Goal: Information Seeking & Learning: Compare options

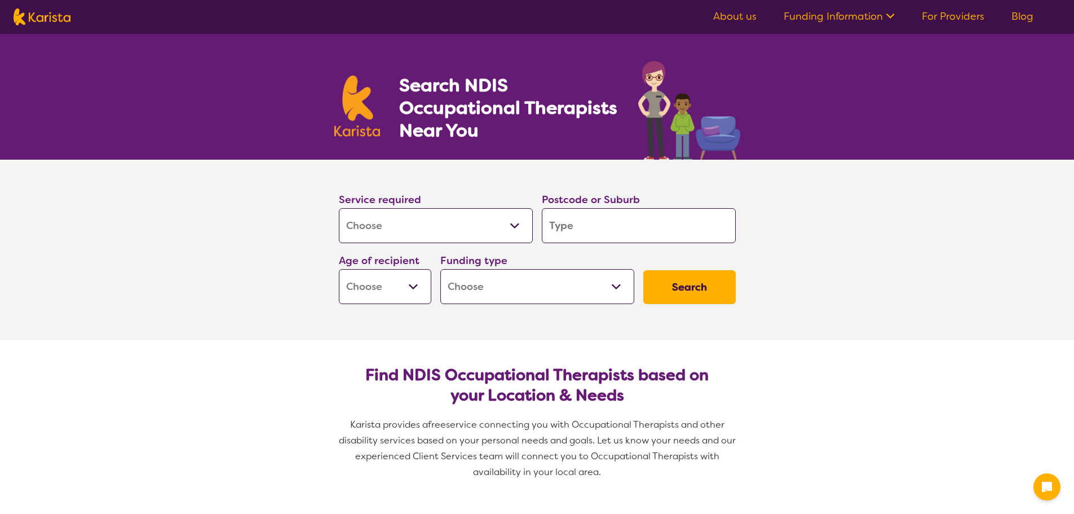
select select "[MEDICAL_DATA]"
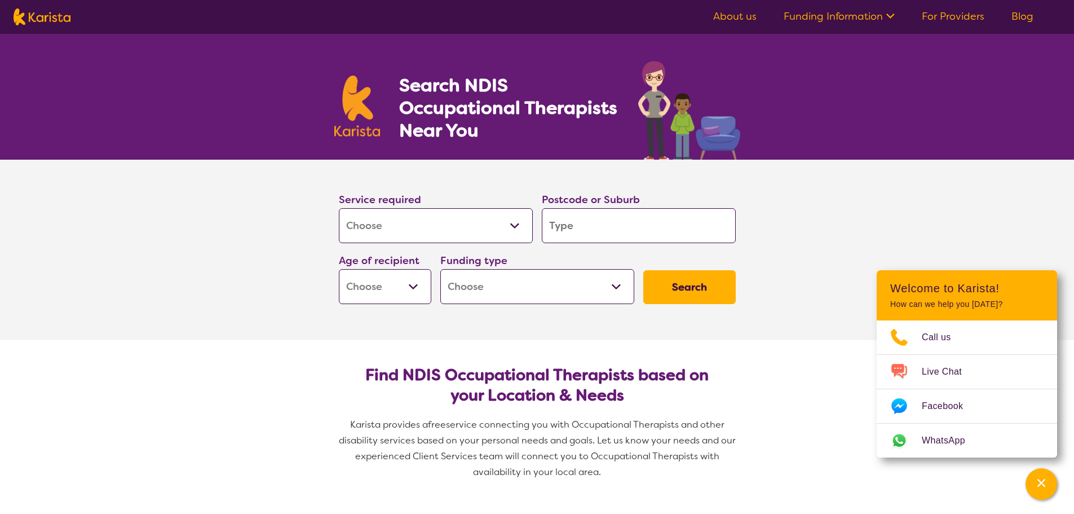
click at [609, 229] on input "search" at bounding box center [639, 225] width 194 height 35
type input "3"
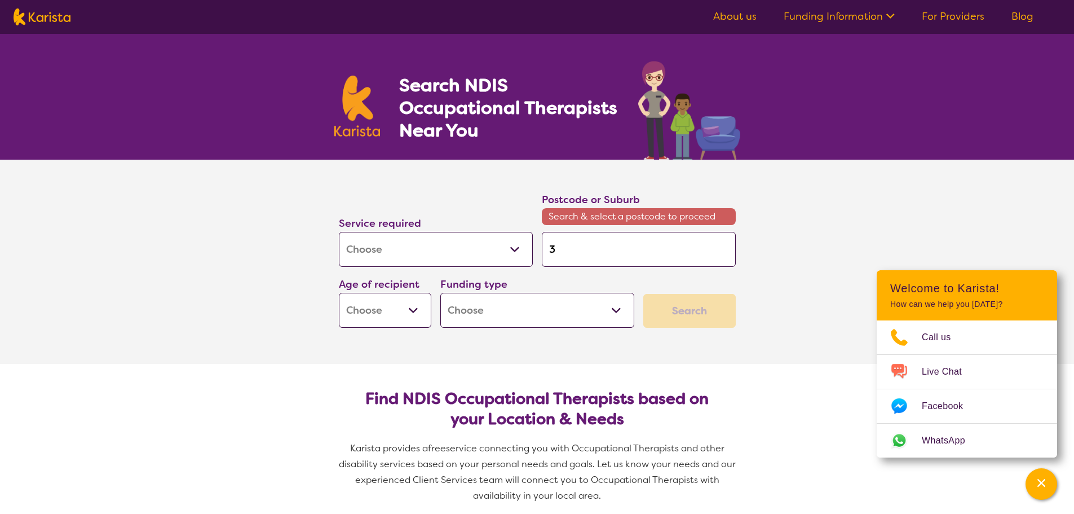
type input "30"
type input "302"
type input "3029"
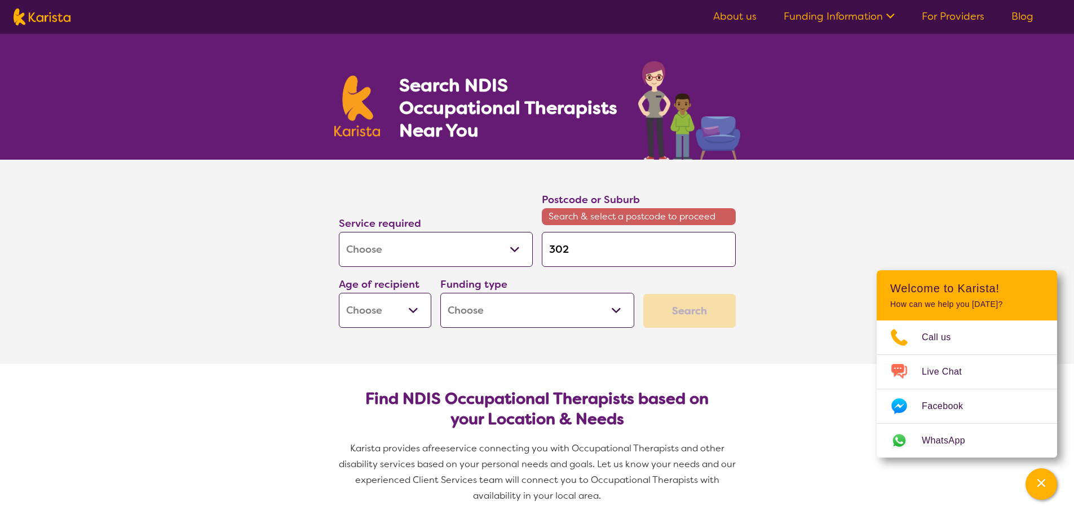
type input "3029"
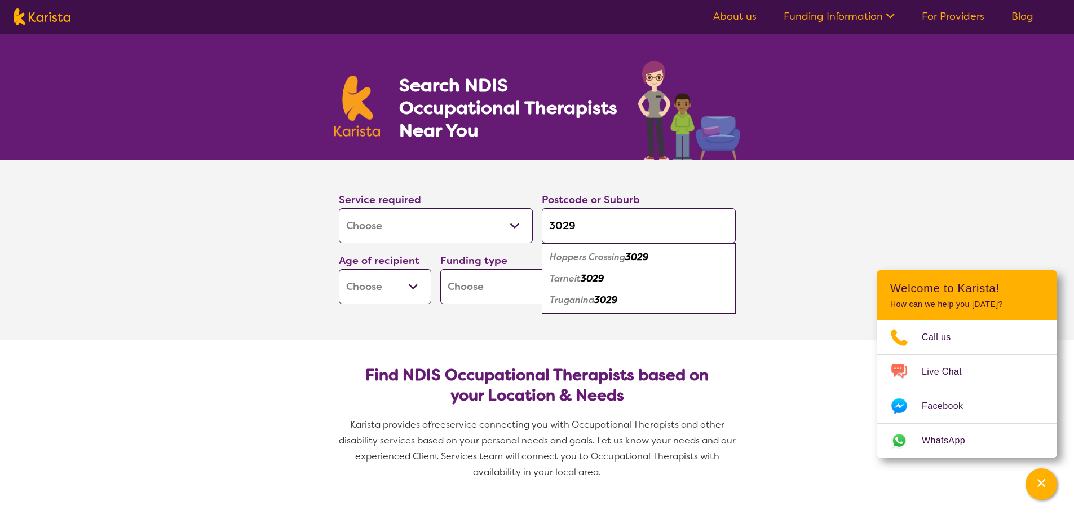
type input "3029"
click at [612, 257] on em "Hoppers Crossing" at bounding box center [588, 257] width 76 height 12
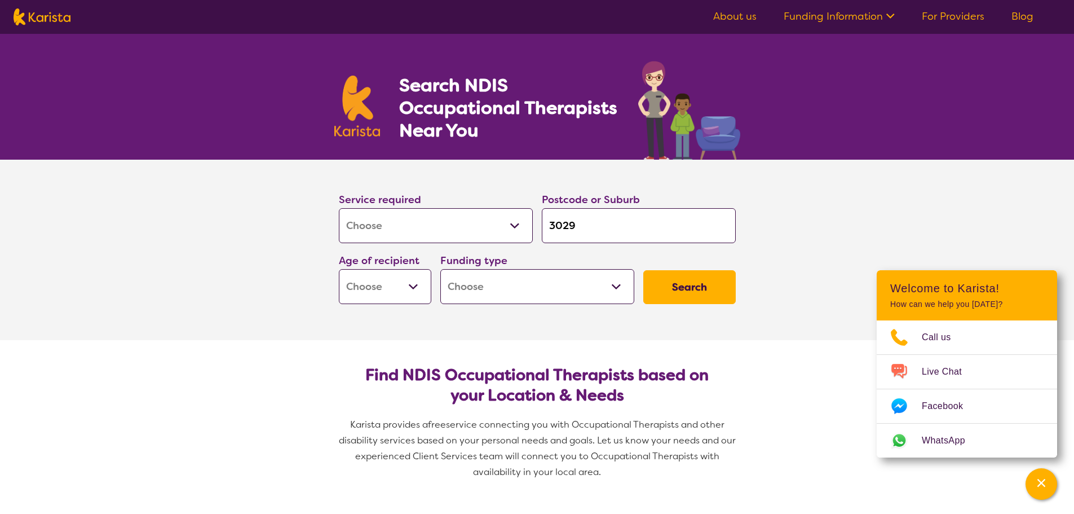
click at [403, 292] on select "Early Childhood - 0 to 9 Child - 10 to 11 Adolescent - 12 to 17 Adult - 18 to 6…" at bounding box center [385, 286] width 92 height 35
click at [388, 282] on select "Early Childhood - 0 to 9 Child - 10 to 11 Adolescent - 12 to 17 Adult - 18 to 6…" at bounding box center [385, 286] width 92 height 35
select select "EC"
click at [339, 269] on select "Early Childhood - 0 to 9 Child - 10 to 11 Adolescent - 12 to 17 Adult - 18 to 6…" at bounding box center [385, 286] width 92 height 35
select select "EC"
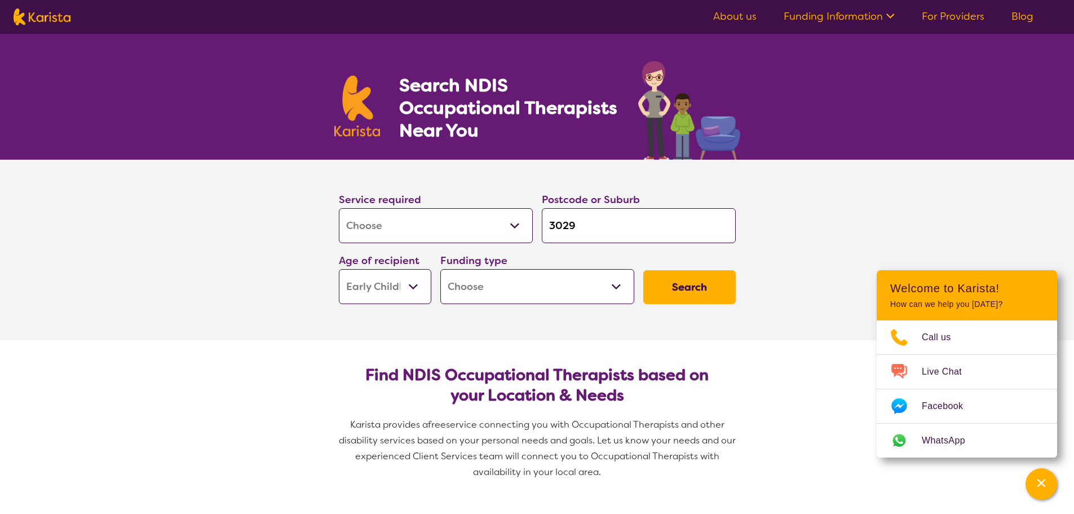
click at [516, 284] on select "Home Care Package (HCP) National Disability Insurance Scheme (NDIS) I don't know" at bounding box center [537, 286] width 194 height 35
select select "NDIS"
click at [440, 269] on select "Home Care Package (HCP) National Disability Insurance Scheme (NDIS) I don't know" at bounding box center [537, 286] width 194 height 35
select select "NDIS"
click at [701, 288] on button "Search" at bounding box center [689, 287] width 92 height 34
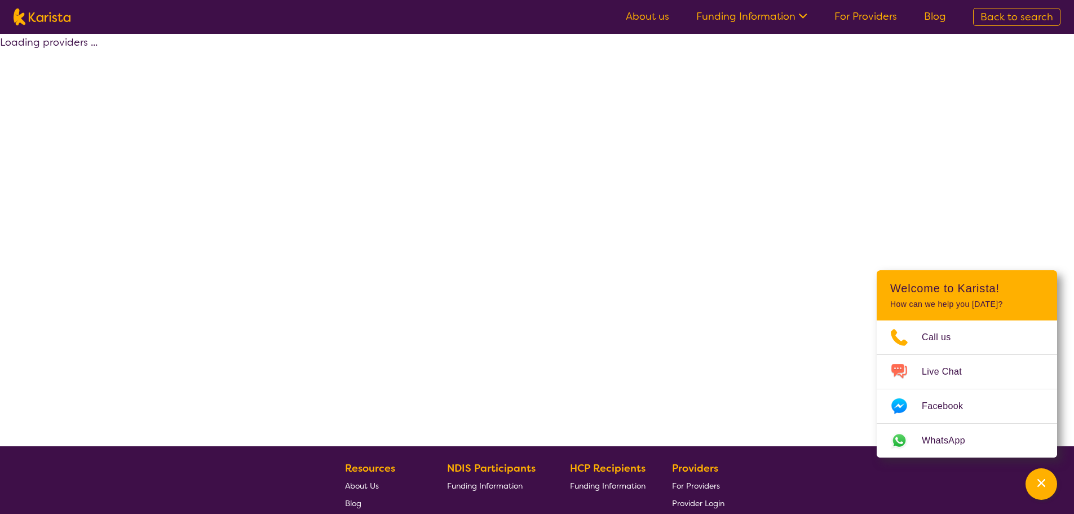
select select "by_score"
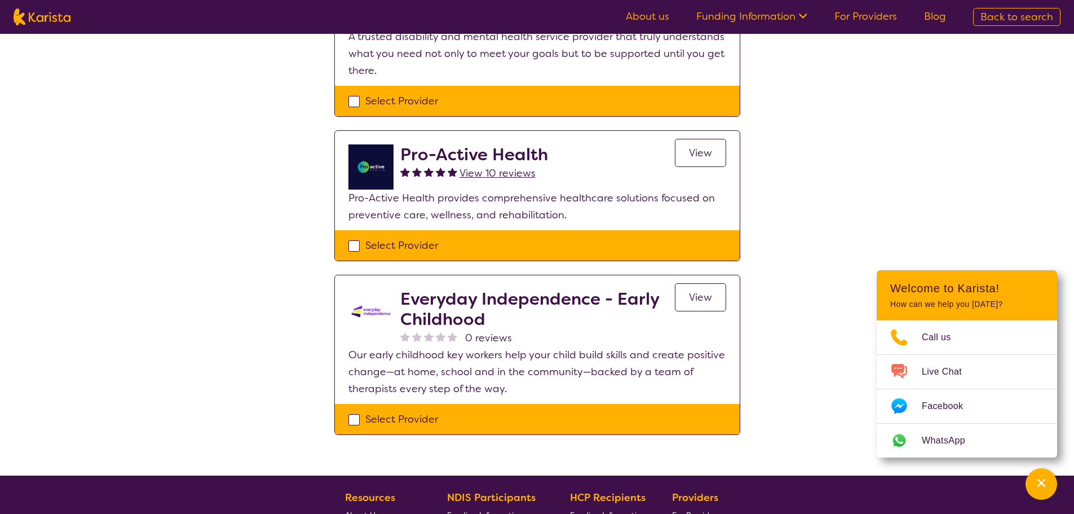
scroll to position [719, 0]
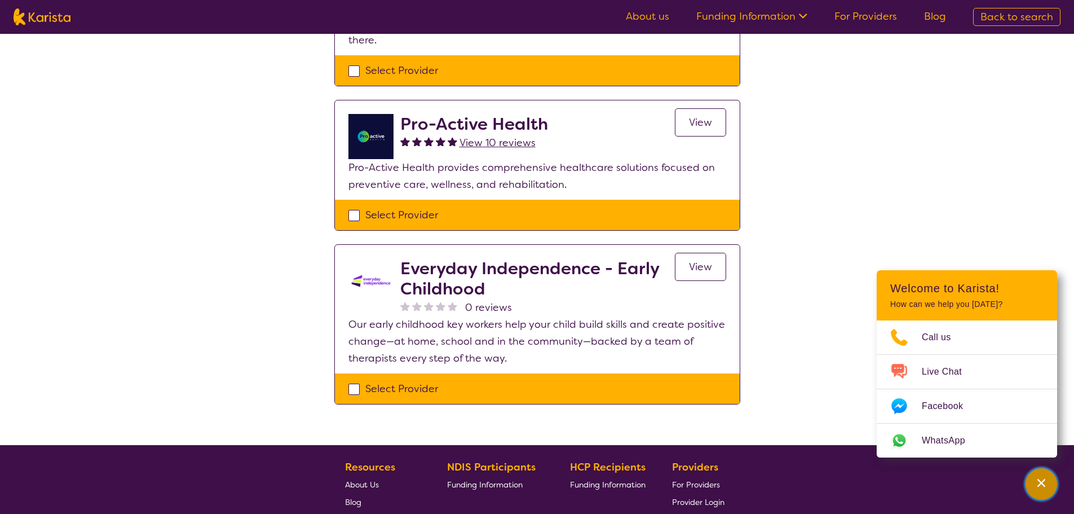
click at [1045, 493] on div "Channel Menu" at bounding box center [1041, 483] width 23 height 25
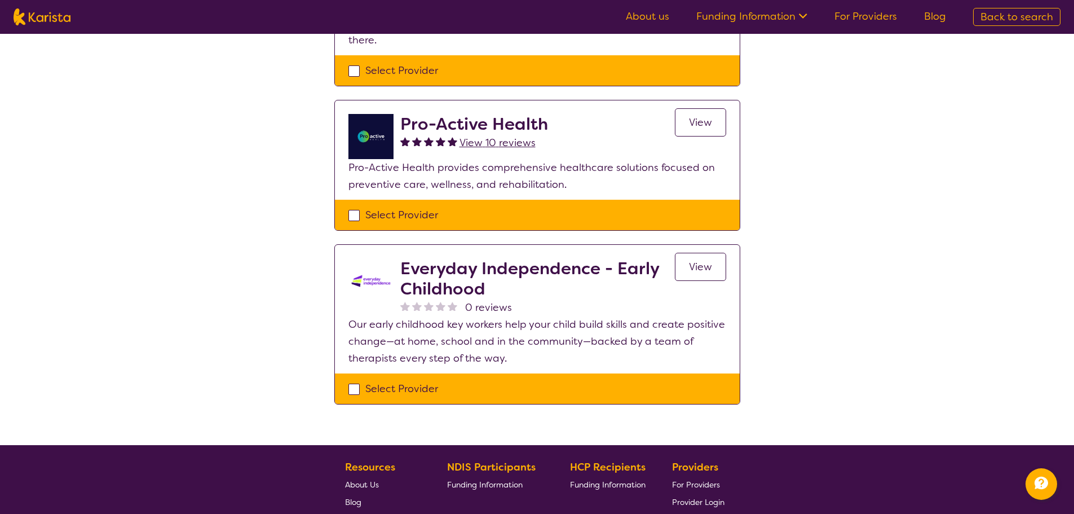
click at [507, 258] on h2 "Everyday Independence - Early Childhood" at bounding box center [537, 278] width 275 height 41
click at [371, 380] on div "Select Provider" at bounding box center [537, 388] width 378 height 17
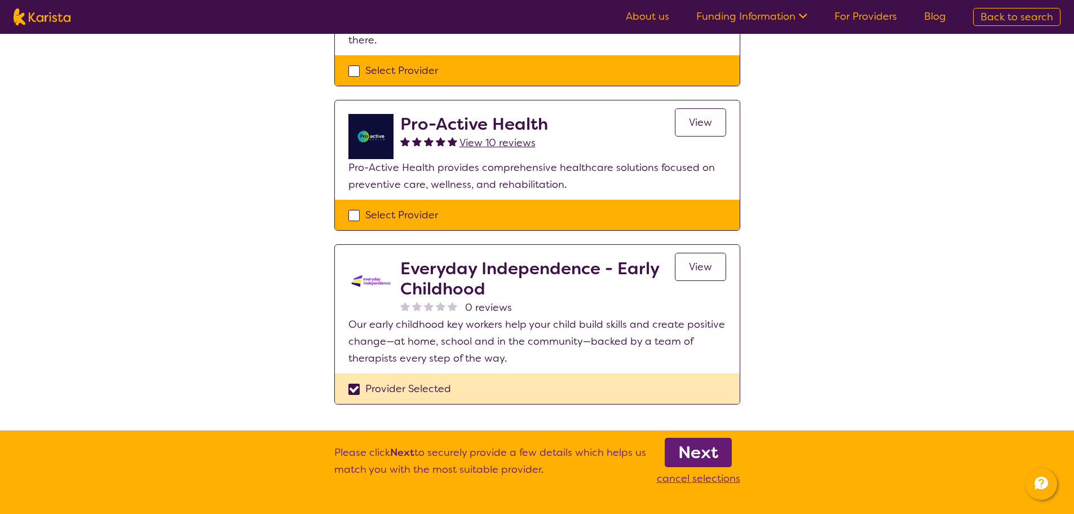
click at [355, 380] on div "Provider Selected" at bounding box center [537, 388] width 378 height 17
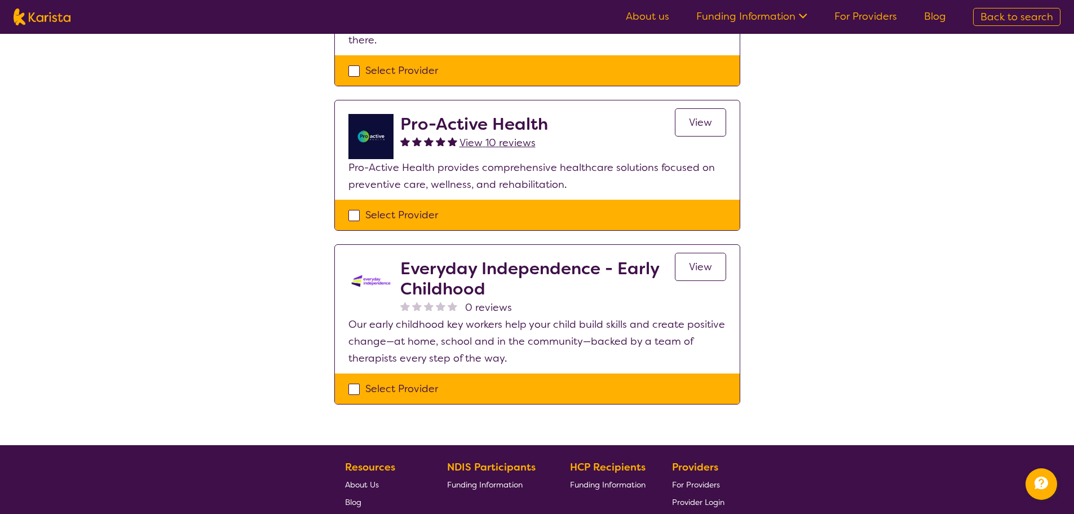
click at [355, 380] on div "Select Provider" at bounding box center [537, 388] width 378 height 17
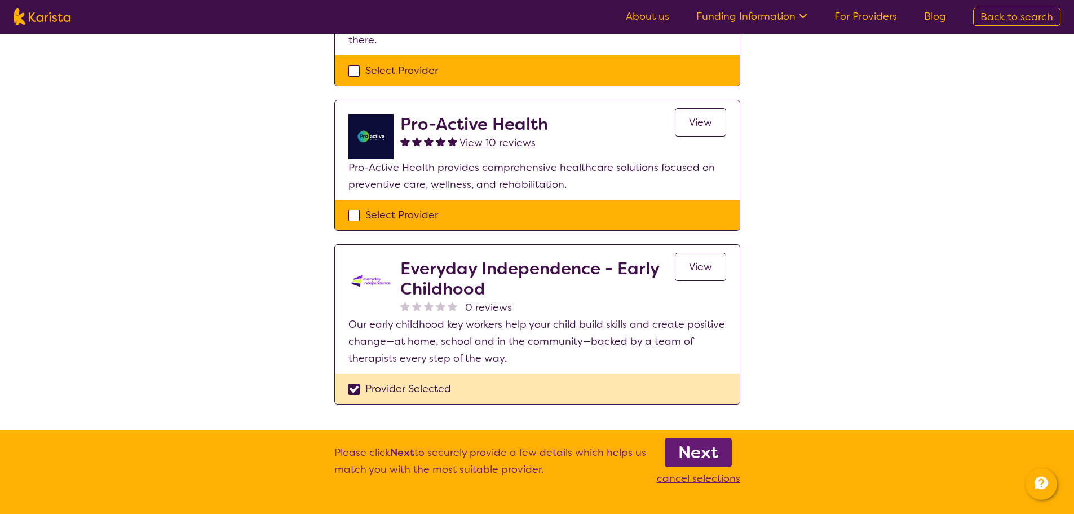
click at [358, 380] on div "Provider Selected" at bounding box center [537, 388] width 378 height 17
checkbox input "false"
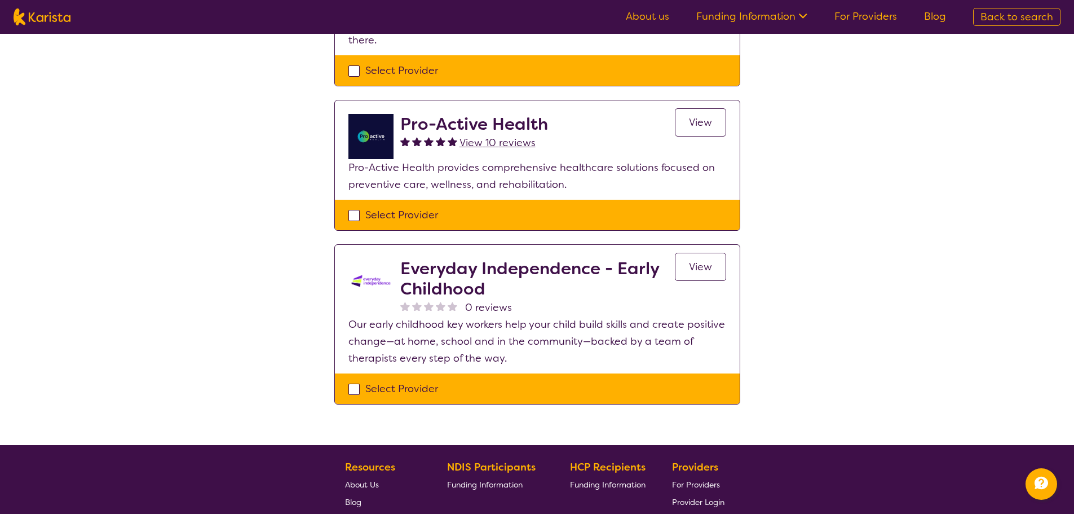
click at [701, 260] on span "View" at bounding box center [700, 267] width 23 height 14
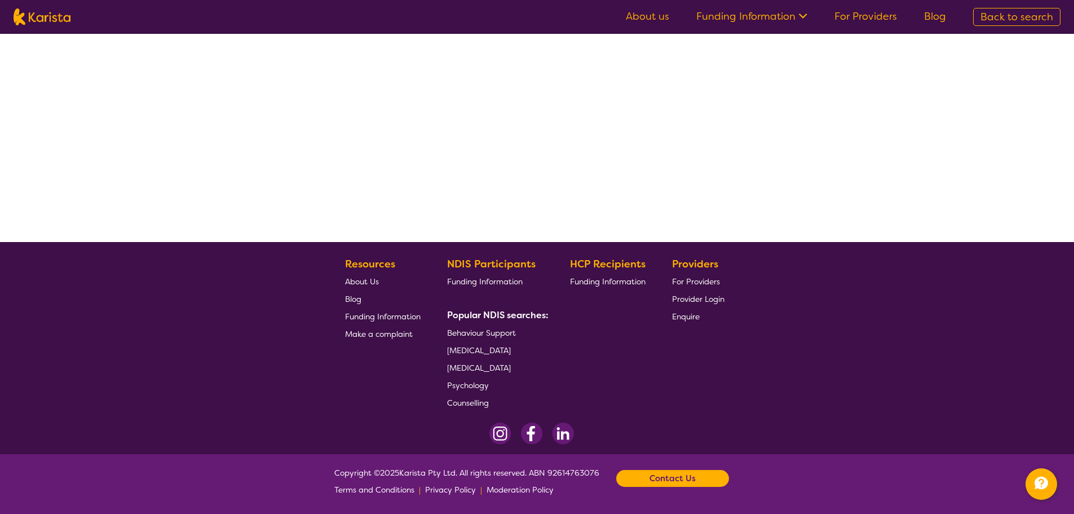
select select "by_score"
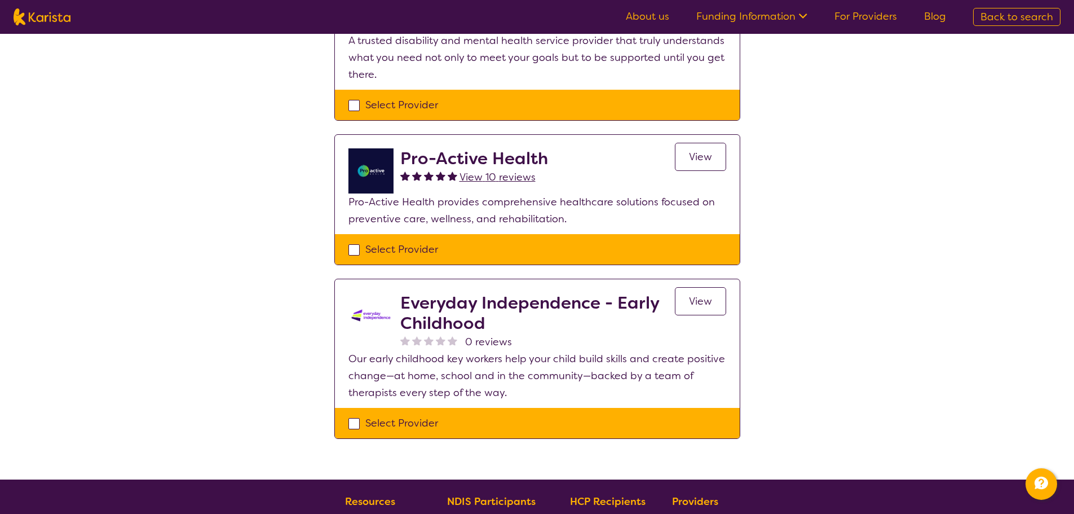
scroll to position [846, 0]
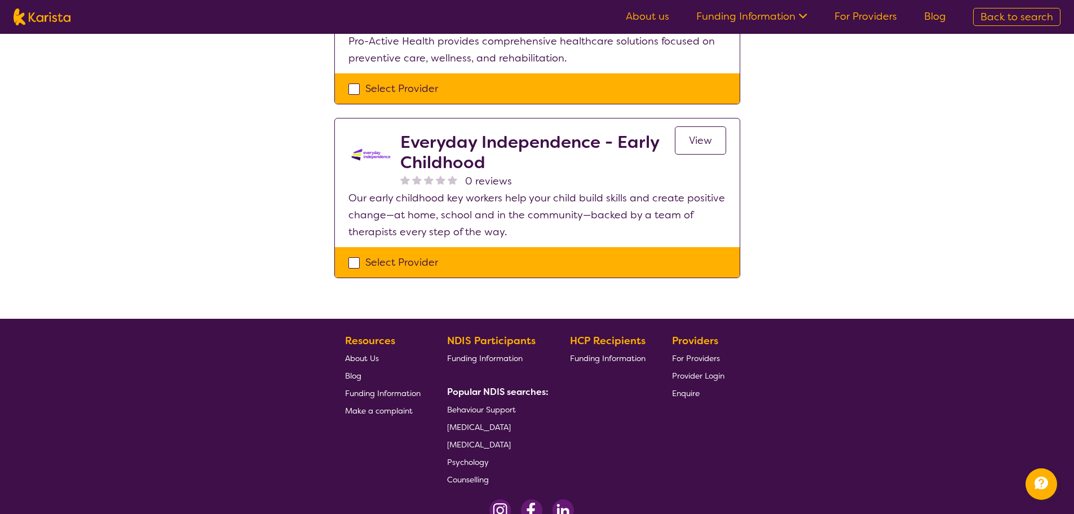
click at [706, 131] on link "View" at bounding box center [700, 140] width 51 height 28
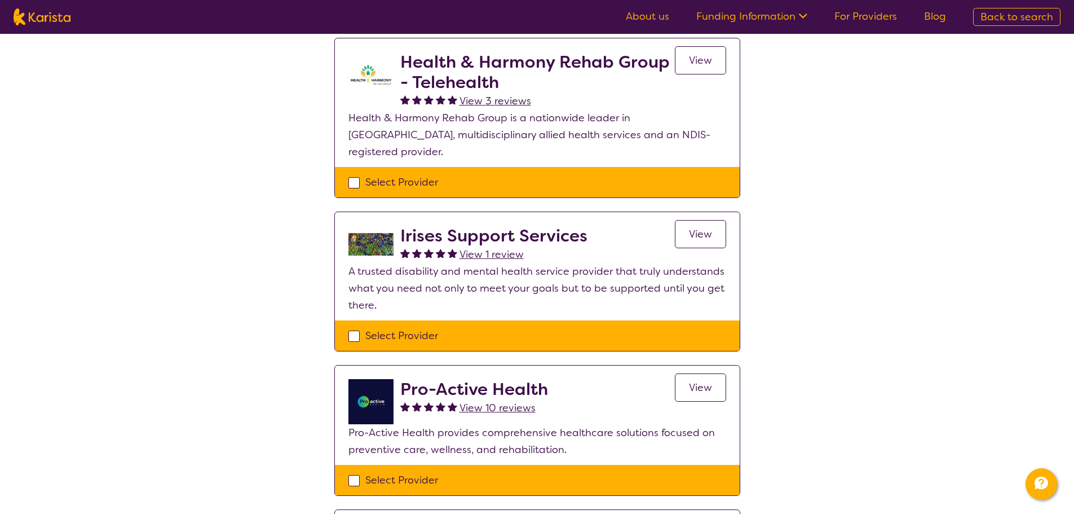
scroll to position [451, 0]
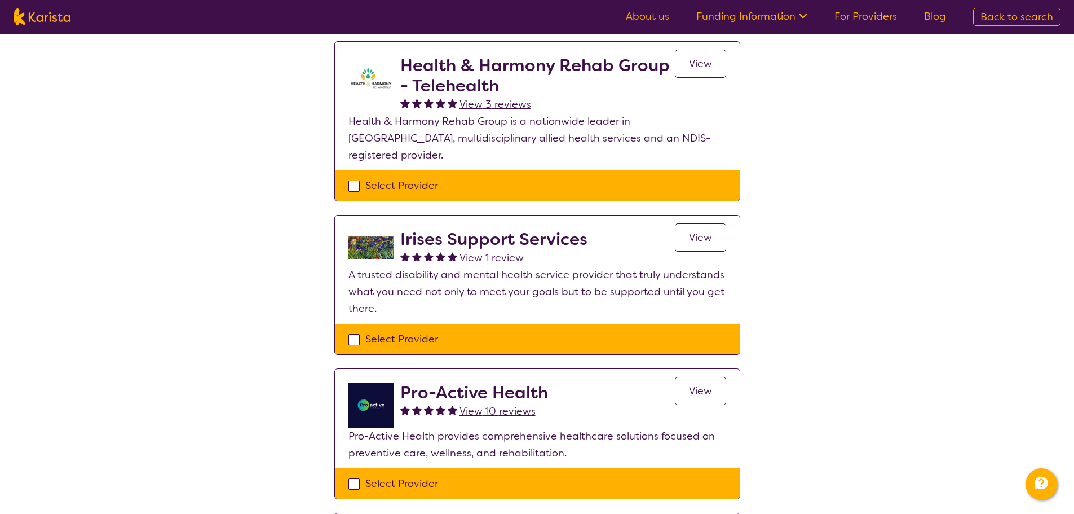
click at [688, 383] on link "View" at bounding box center [700, 391] width 51 height 28
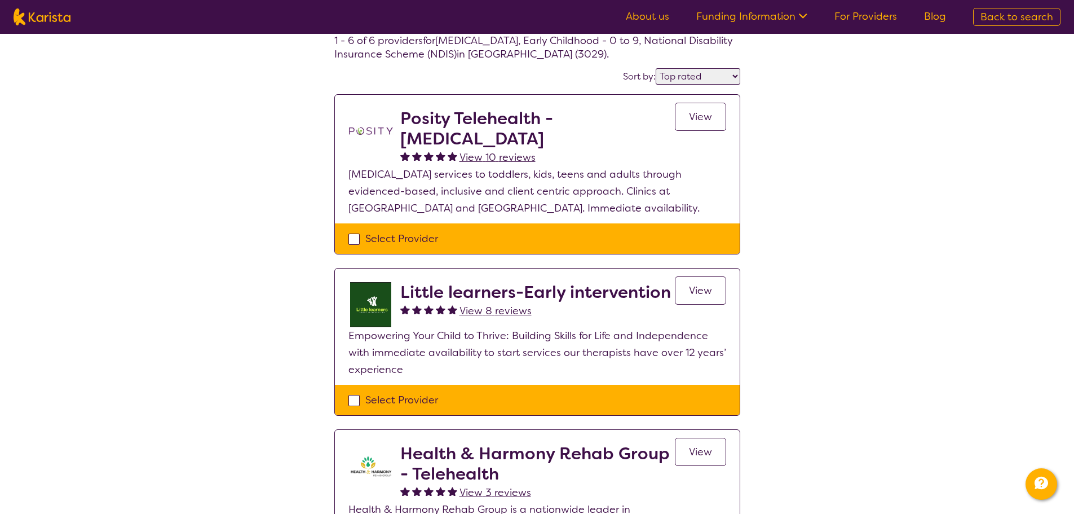
scroll to position [56, 0]
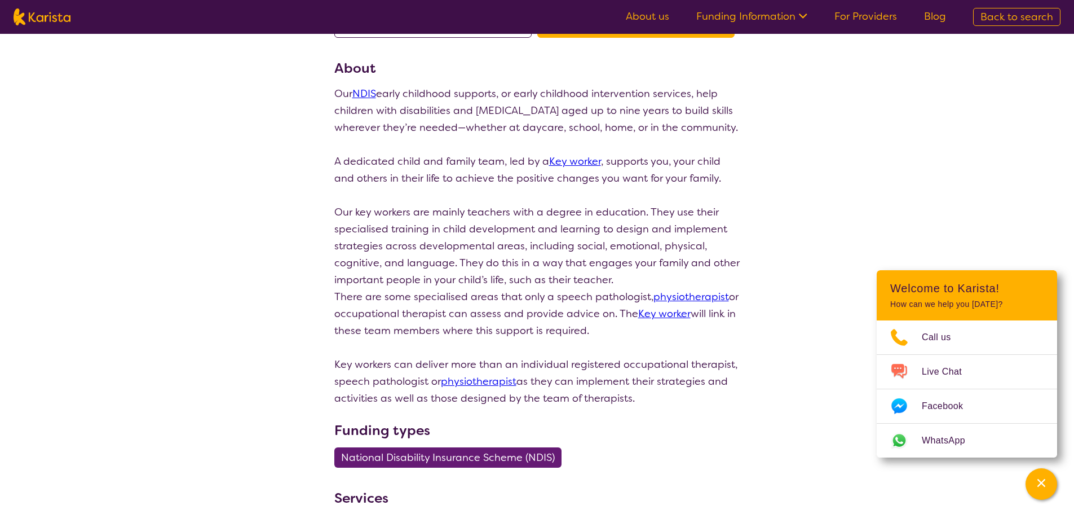
scroll to position [43, 0]
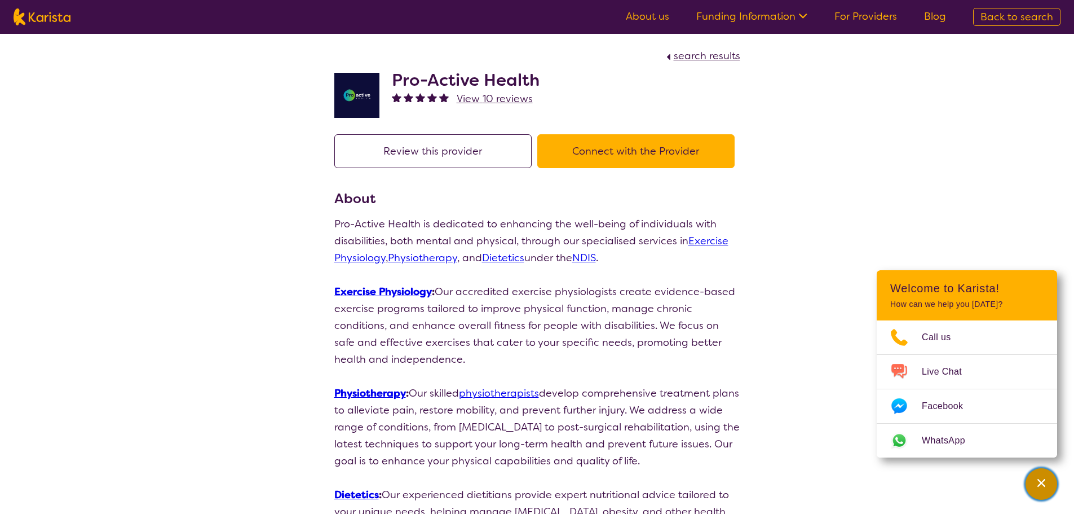
click at [1032, 491] on div "Channel Menu" at bounding box center [1041, 483] width 23 height 25
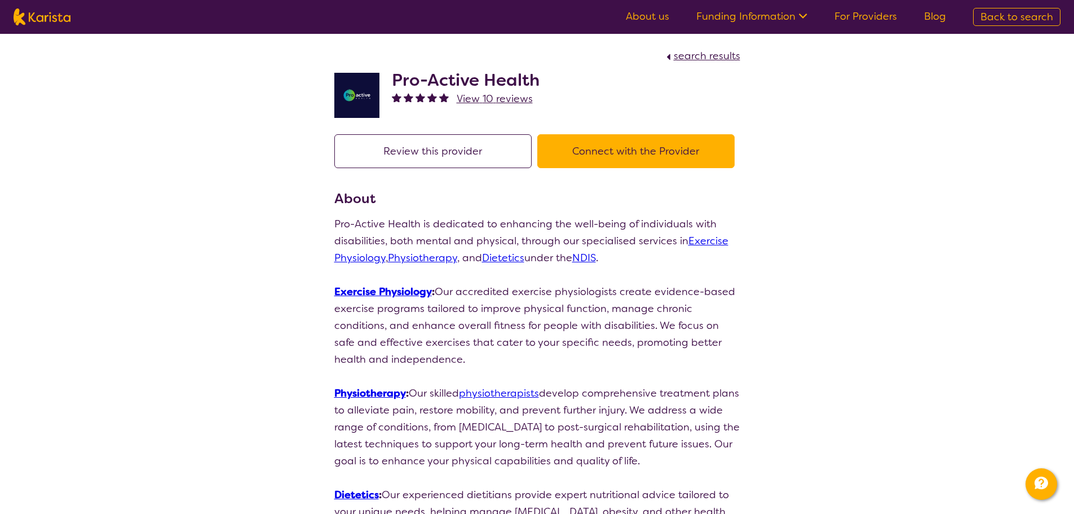
click at [490, 102] on span "View 10 reviews" at bounding box center [495, 99] width 76 height 14
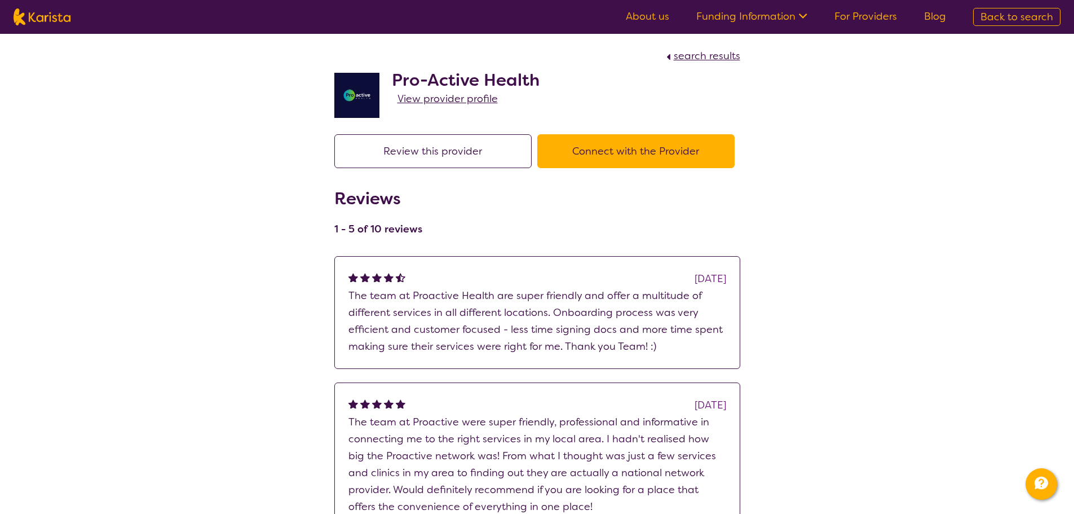
click at [449, 101] on span "View provider profile" at bounding box center [447, 99] width 100 height 14
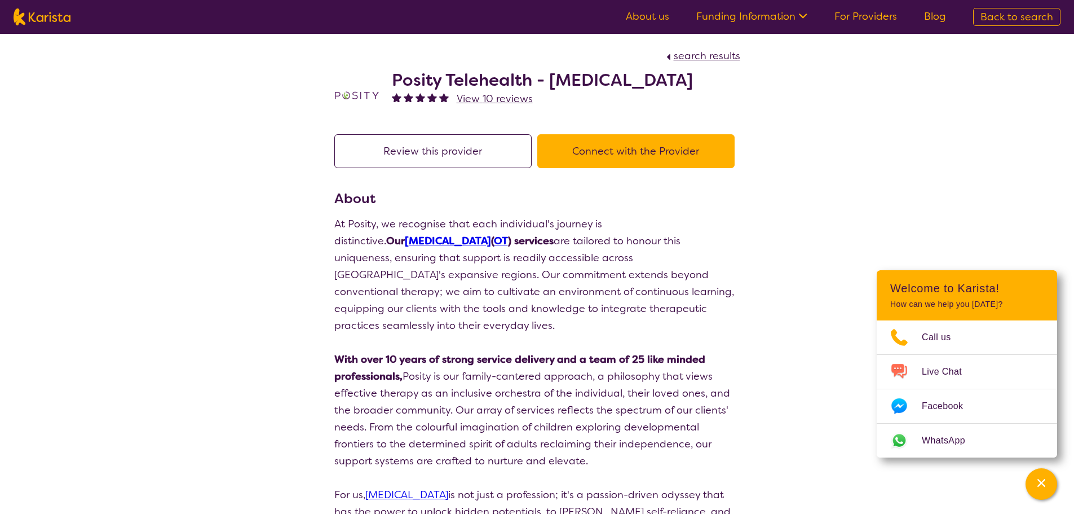
click at [499, 98] on span "View 10 reviews" at bounding box center [495, 99] width 76 height 14
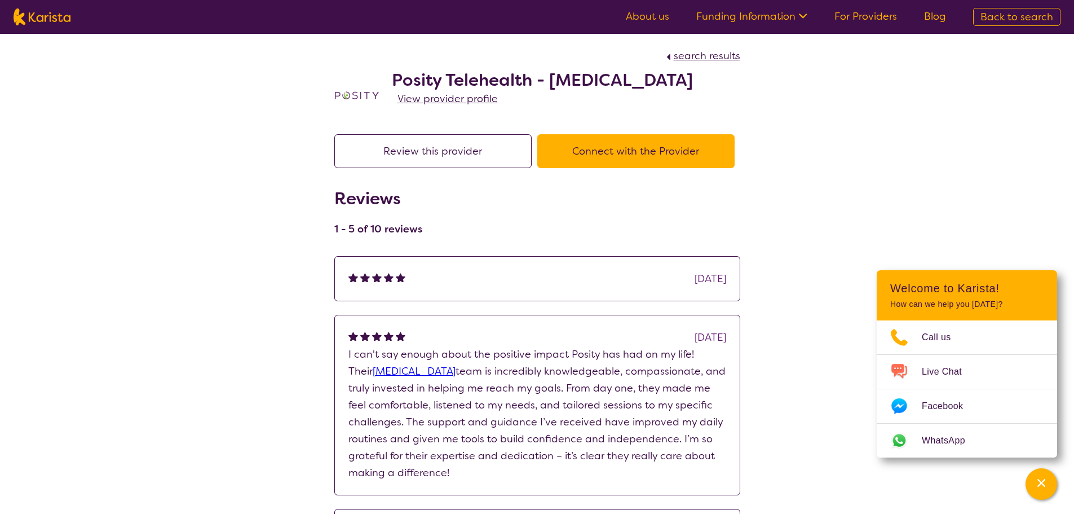
drag, startPoint x: 435, startPoint y: 89, endPoint x: 435, endPoint y: 99, distance: 10.2
click at [435, 98] on div "Posity Telehealth - Occupational Therapy View provider profile" at bounding box center [542, 95] width 301 height 51
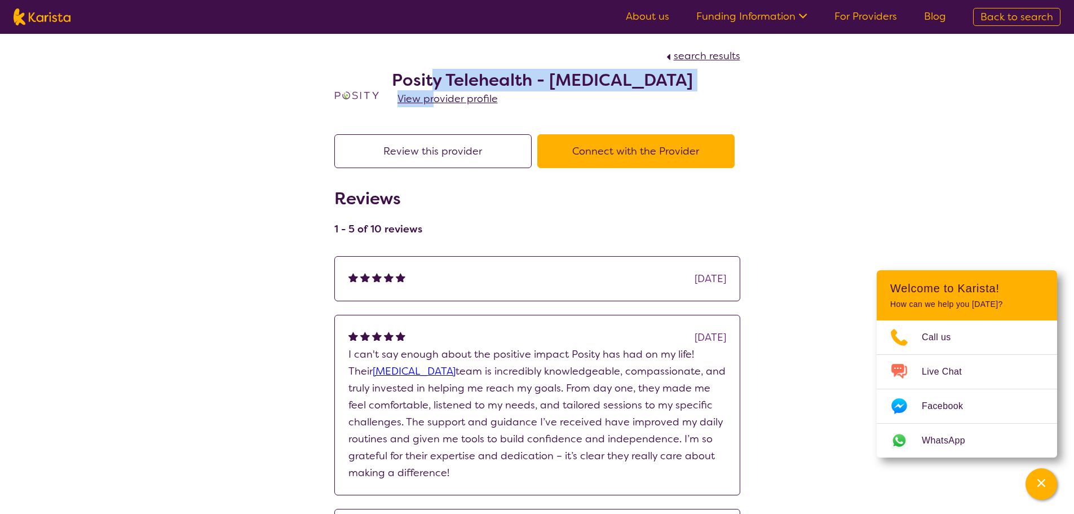
click at [435, 99] on span "View provider profile" at bounding box center [447, 99] width 100 height 14
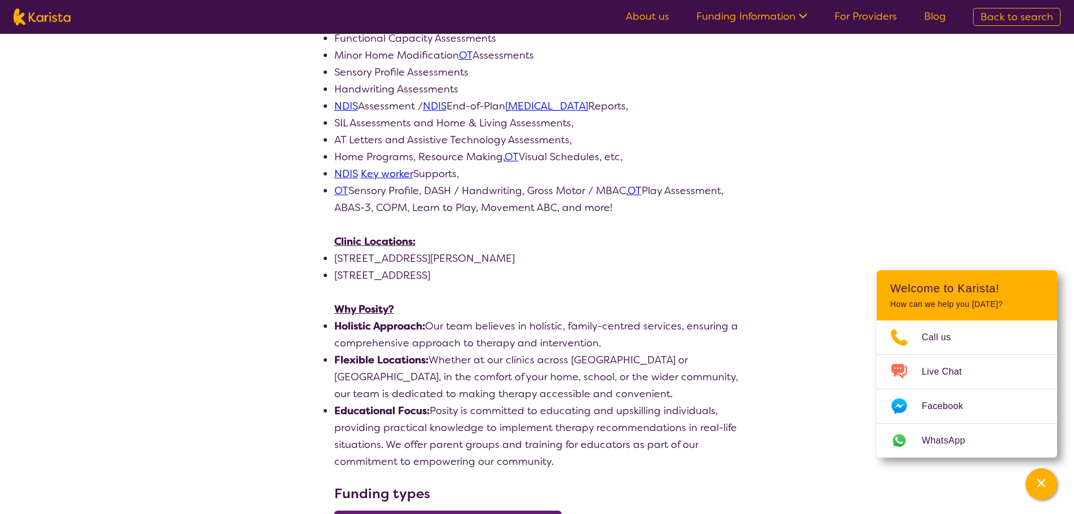
scroll to position [507, 0]
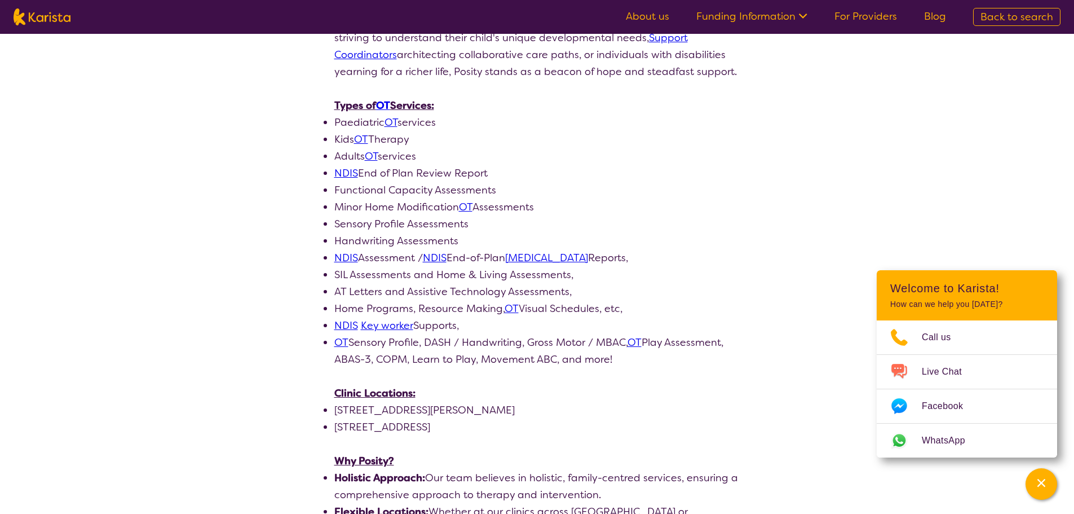
click at [614, 418] on li "553 Grimshaw Street, Bundoora VIC 3083" at bounding box center [537, 426] width 406 height 17
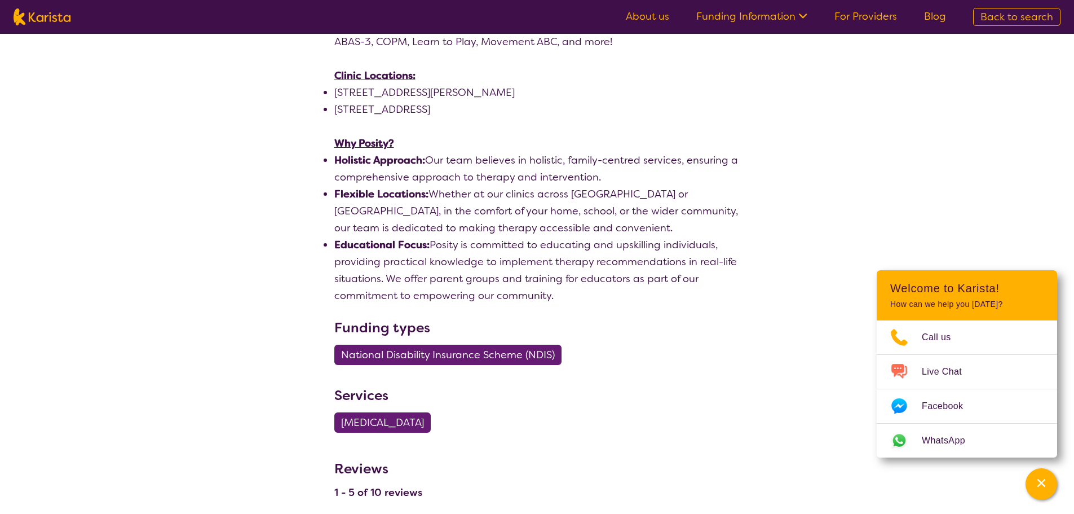
scroll to position [789, 0]
